Goal: Task Accomplishment & Management: Manage account settings

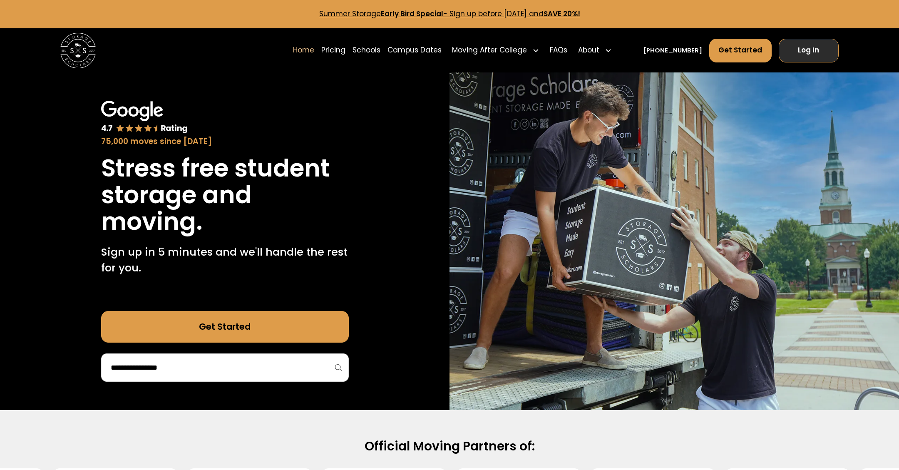
click at [806, 52] on link "Log In" at bounding box center [809, 51] width 60 height 24
click at [818, 43] on link "Log In" at bounding box center [809, 51] width 60 height 24
click at [814, 49] on link "Log In" at bounding box center [809, 51] width 60 height 24
